Goal: Task Accomplishment & Management: Manage account settings

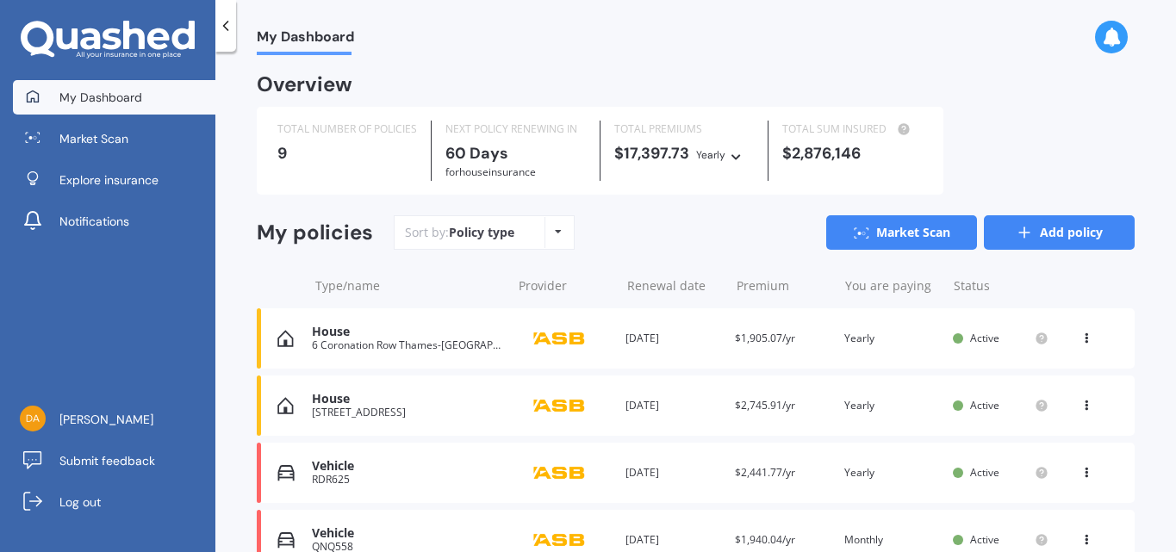
click at [1043, 228] on link "Add policy" at bounding box center [1059, 232] width 151 height 34
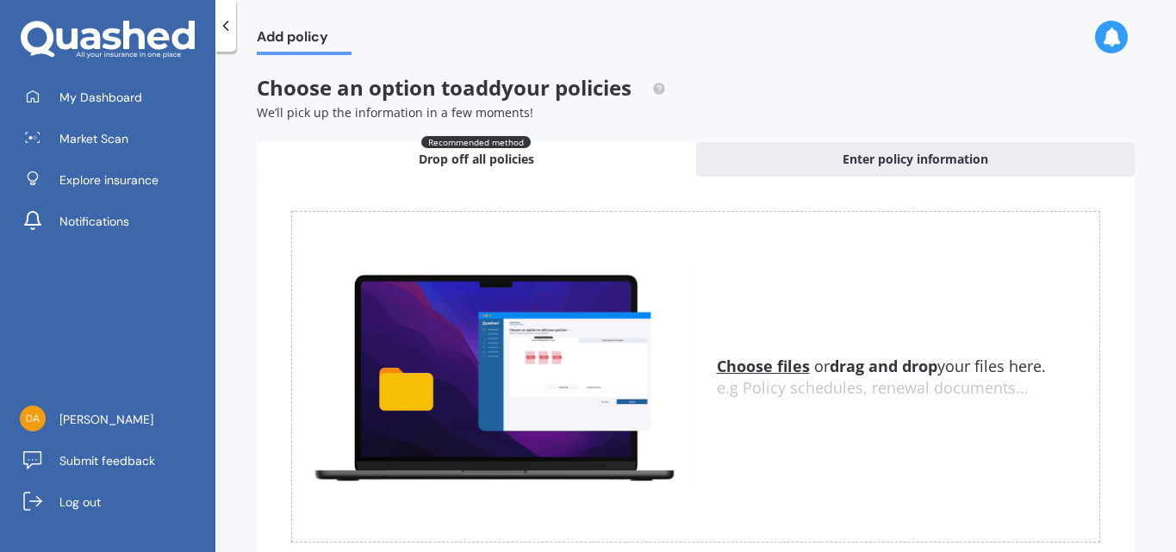
click at [758, 361] on u "Choose files" at bounding box center [763, 366] width 93 height 21
click at [760, 364] on u "Choose files" at bounding box center [763, 366] width 93 height 21
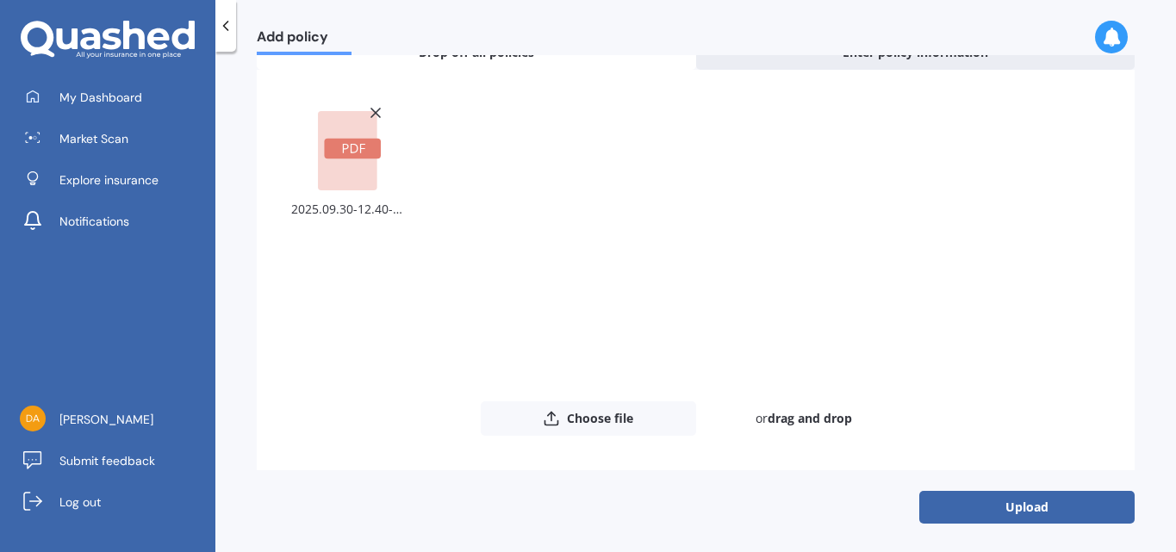
scroll to position [109, 0]
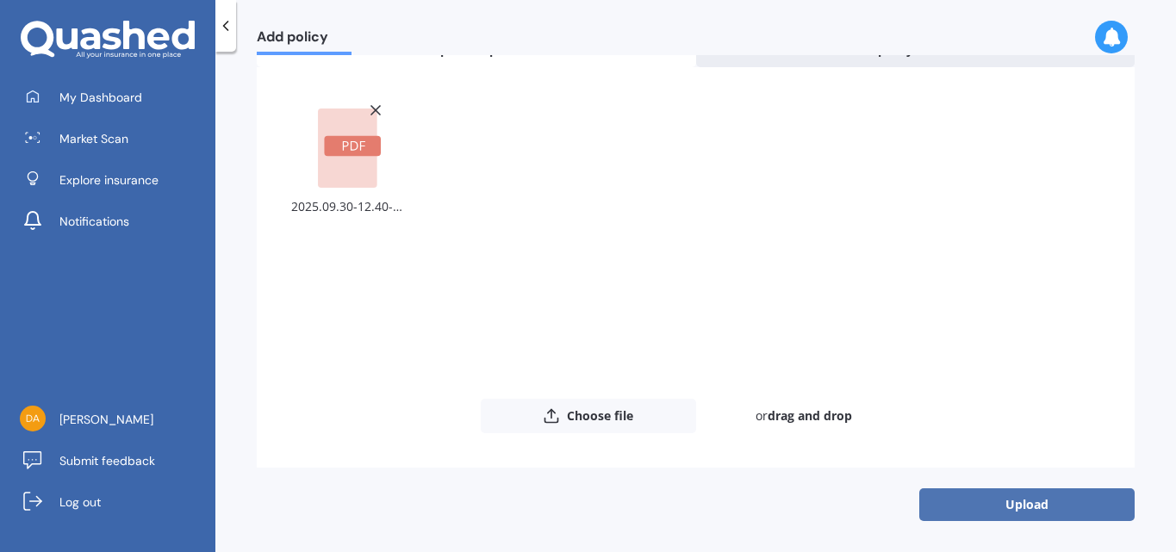
click at [1031, 512] on button "Upload" at bounding box center [1026, 505] width 215 height 33
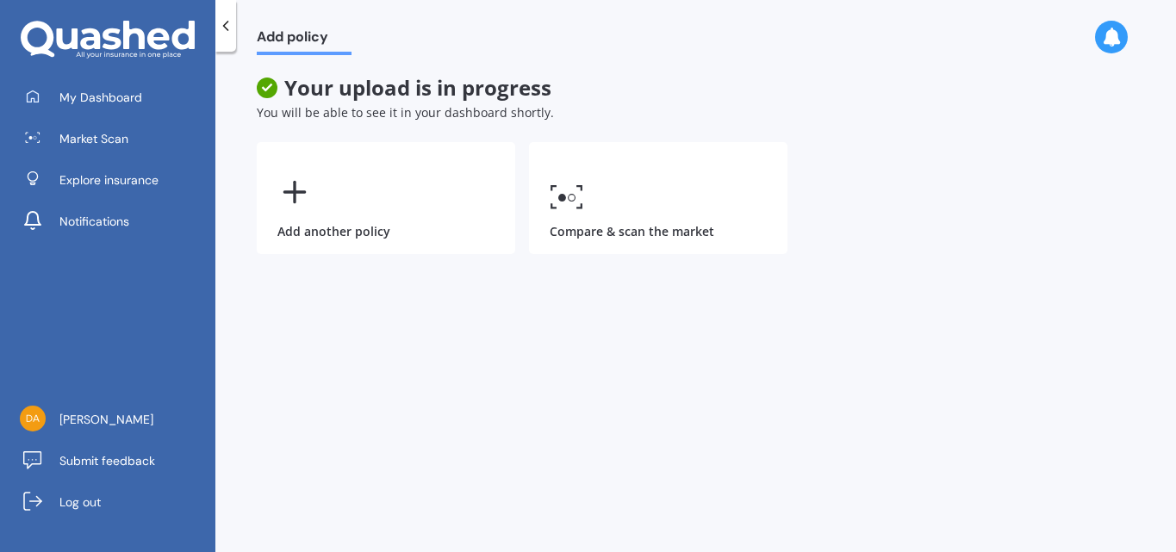
scroll to position [0, 0]
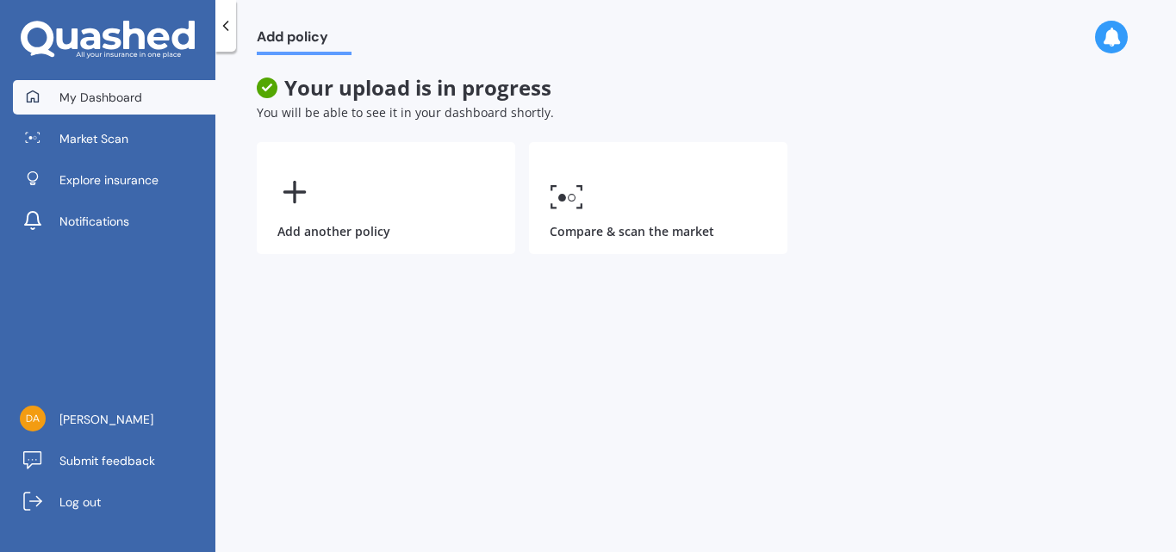
click at [91, 93] on span "My Dashboard" at bounding box center [100, 97] width 83 height 17
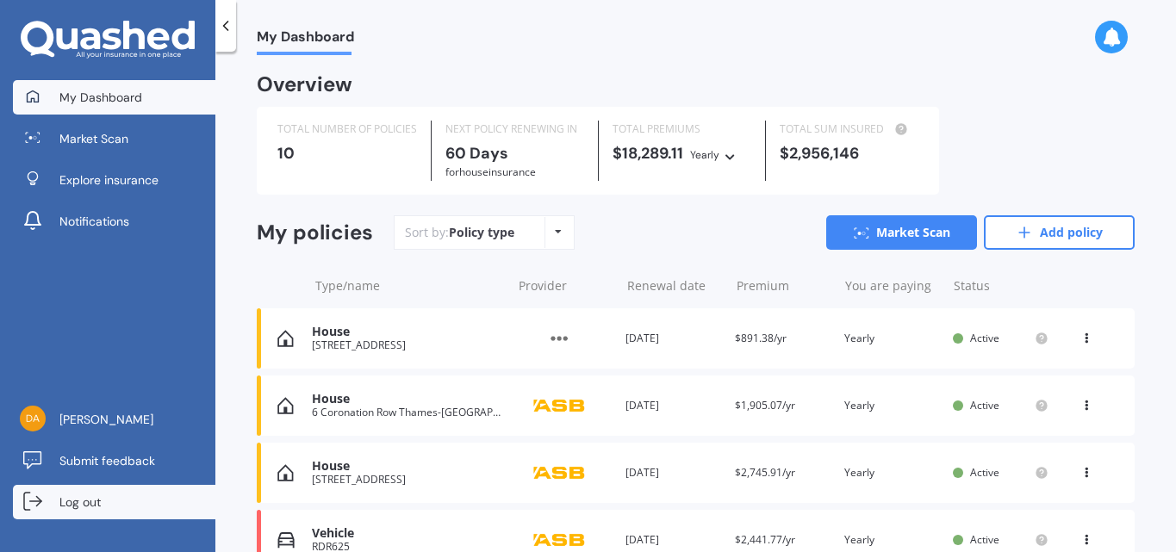
click at [81, 509] on span "Log out" at bounding box center [79, 502] width 41 height 17
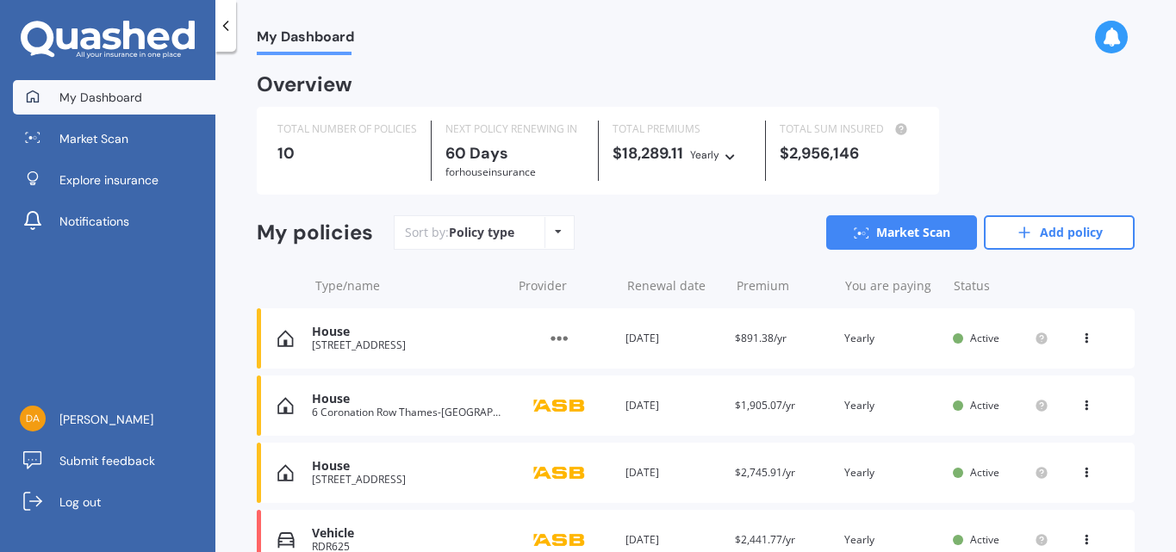
click at [727, 157] on icon at bounding box center [731, 154] width 12 height 10
click at [741, 339] on span "Weekly" at bounding box center [725, 339] width 40 height 16
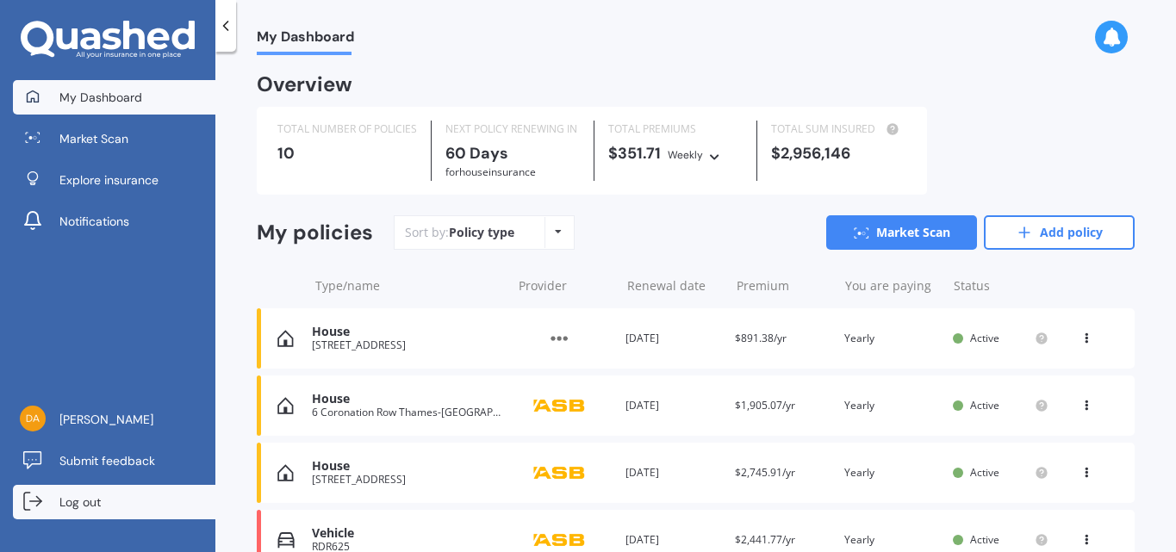
click at [69, 502] on span "Log out" at bounding box center [79, 502] width 41 height 17
